Goal: Task Accomplishment & Management: Manage account settings

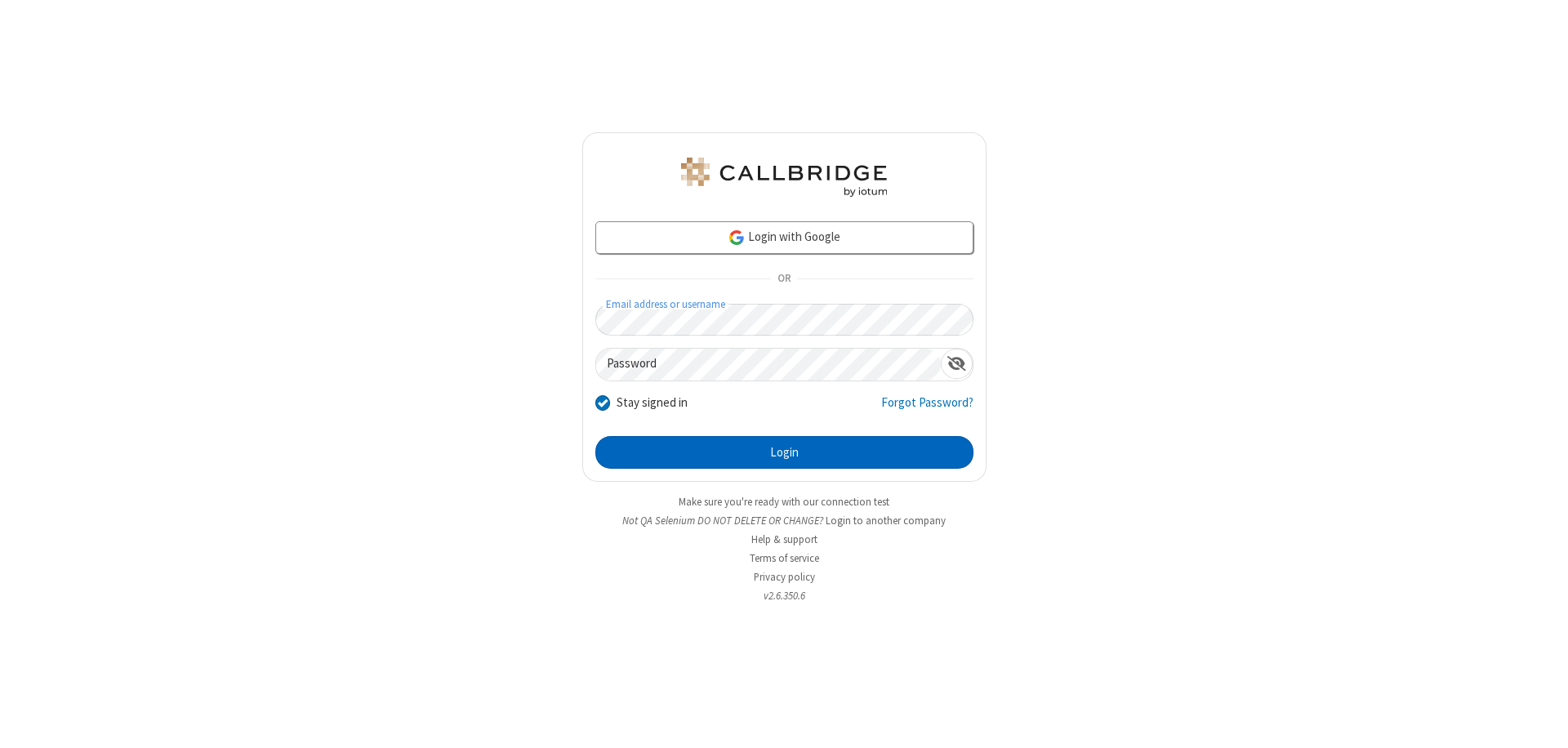
click at [784, 453] on button "Login" at bounding box center [784, 452] width 378 height 33
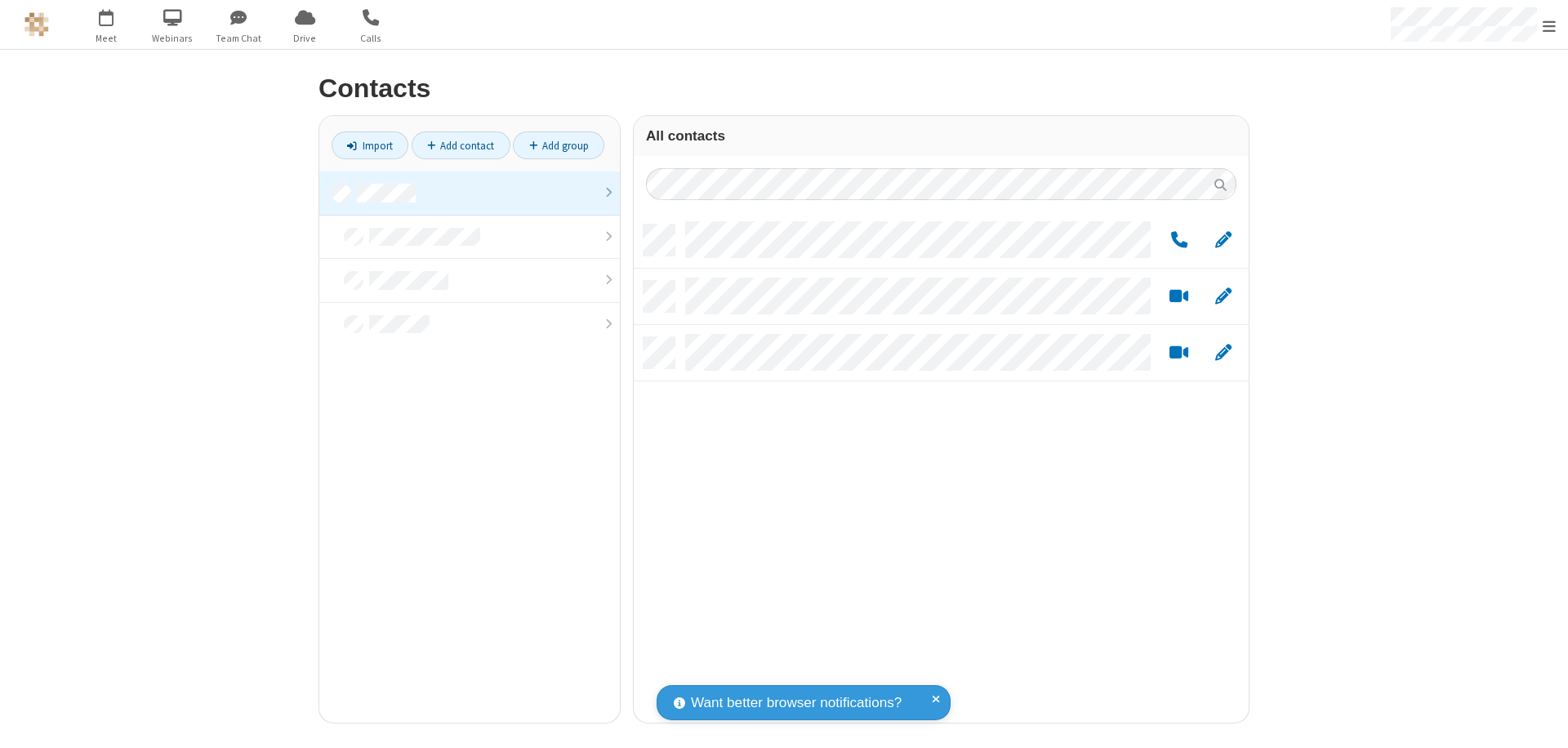
scroll to position [498, 603]
click at [558, 145] on link "Add group" at bounding box center [558, 146] width 91 height 28
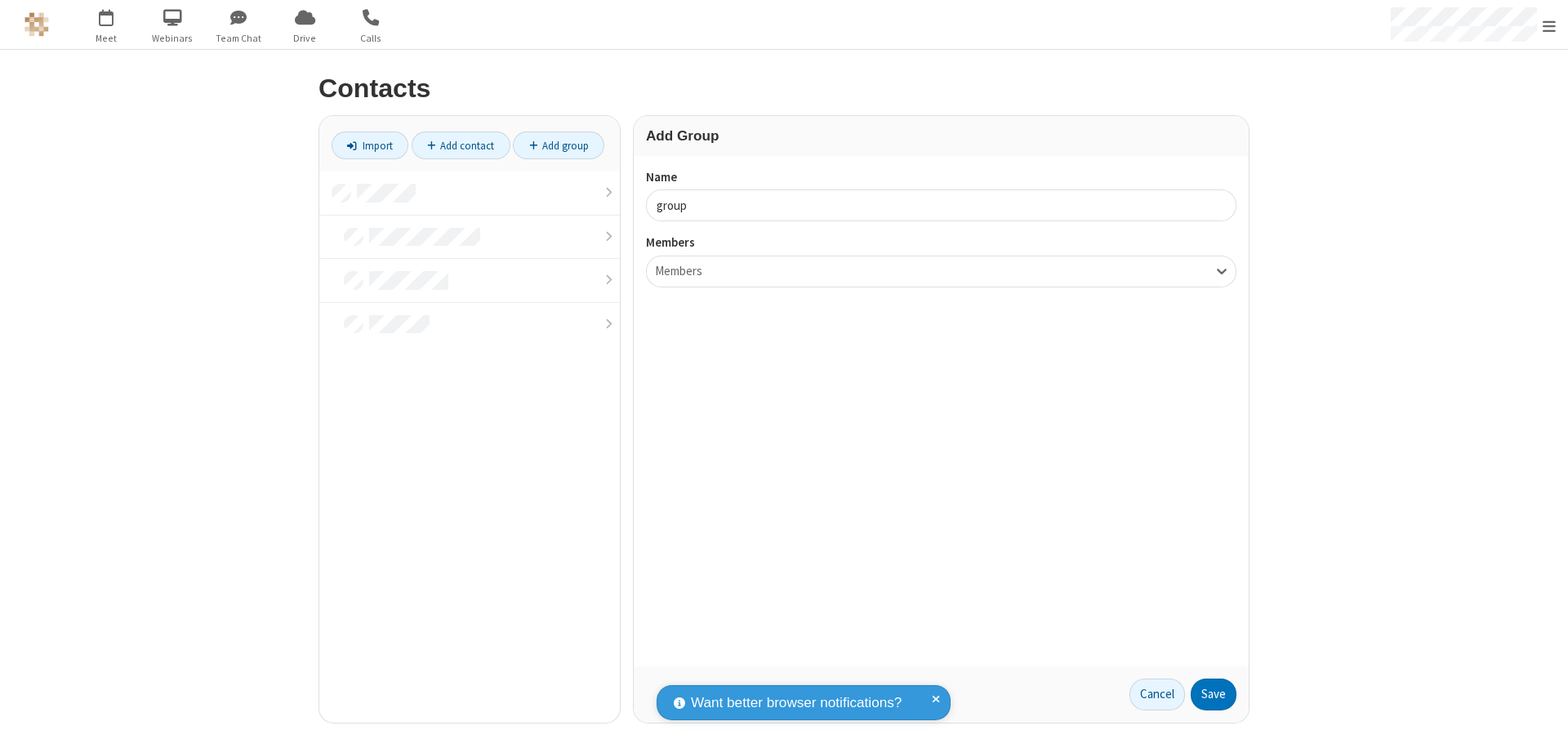
type input "group1"
